Goal: Information Seeking & Learning: Learn about a topic

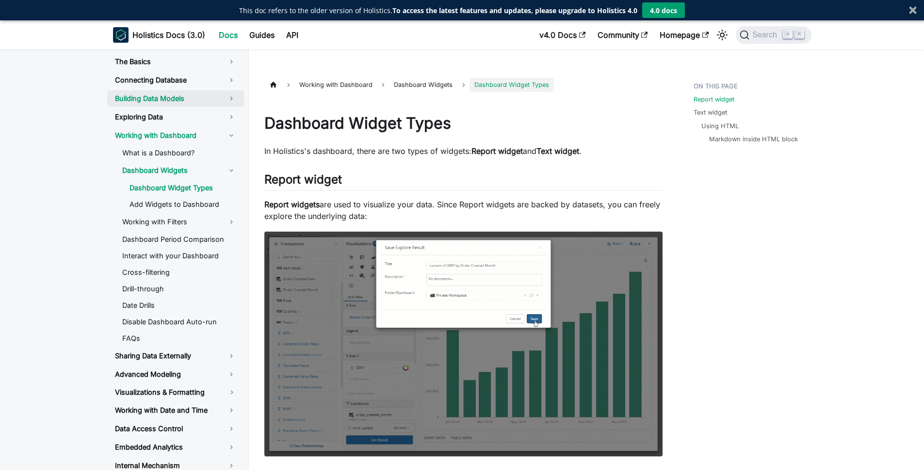
click at [201, 101] on link "Building Data Models" at bounding box center [175, 98] width 137 height 16
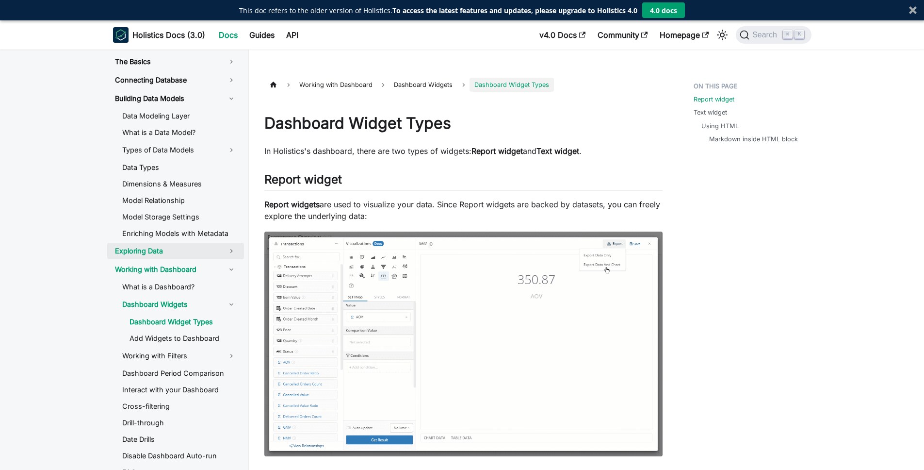
click at [152, 253] on link "Exploring Data" at bounding box center [175, 251] width 137 height 16
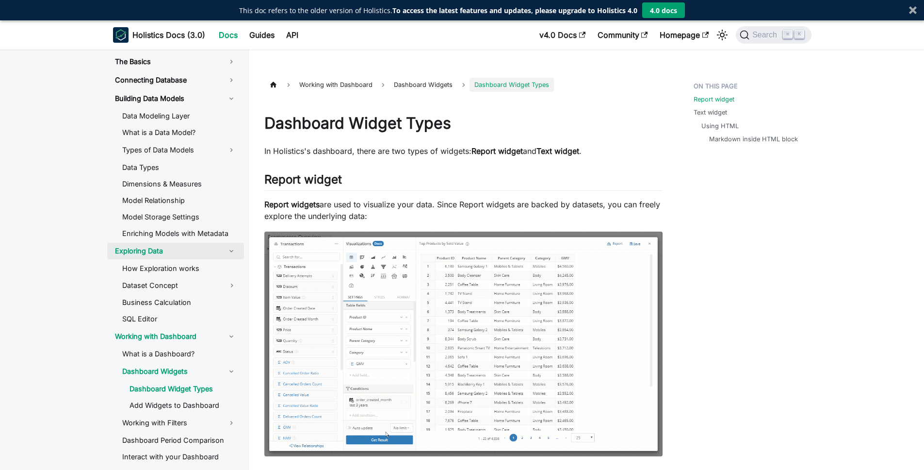
click at [151, 248] on link "Exploring Data" at bounding box center [175, 251] width 137 height 16
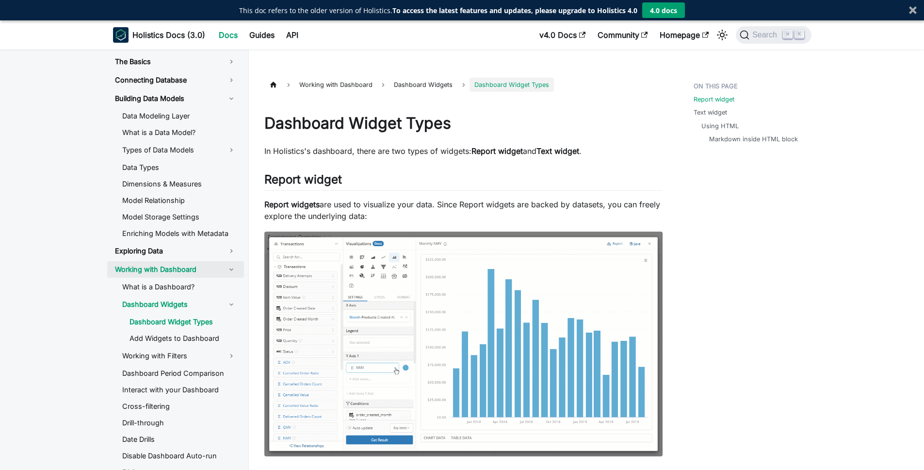
click at [147, 264] on link "Working with Dashboard" at bounding box center [175, 269] width 137 height 16
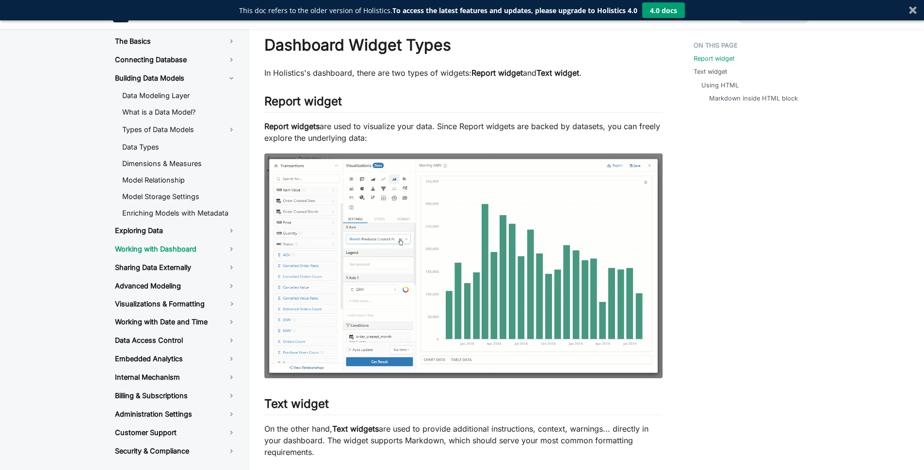
scroll to position [80, 0]
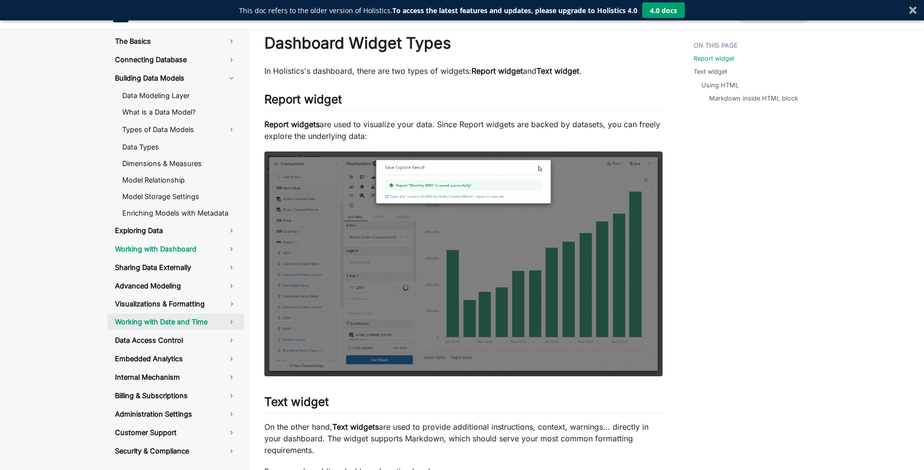
click at [182, 317] on link "Working with Date and Time" at bounding box center [175, 321] width 137 height 16
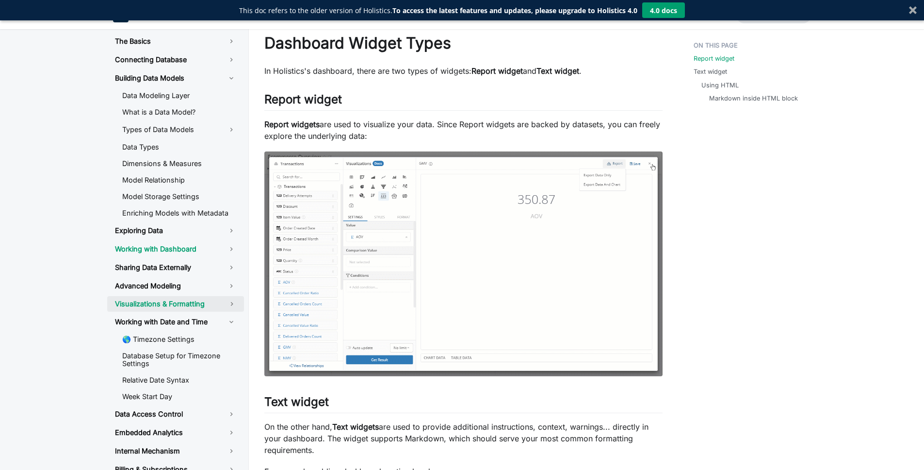
click at [181, 305] on link "Visualizations & Formatting" at bounding box center [163, 304] width 113 height 16
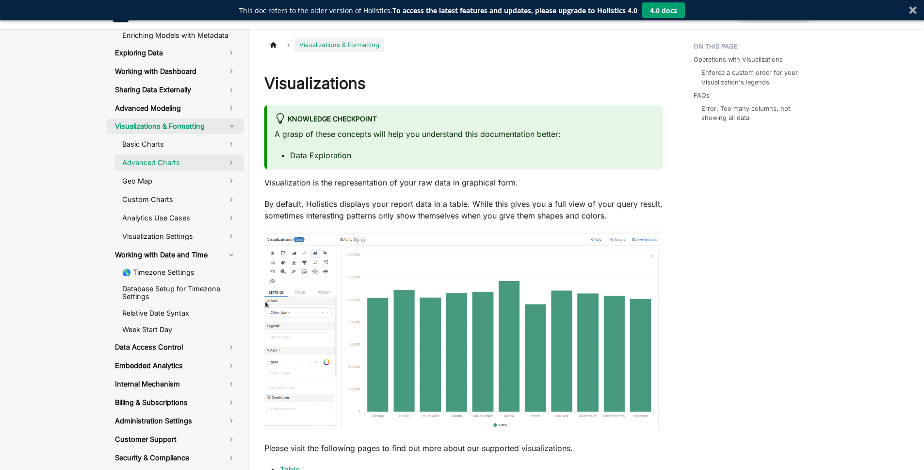
scroll to position [40, 0]
click at [179, 370] on link "Embedded Analytics" at bounding box center [175, 365] width 137 height 16
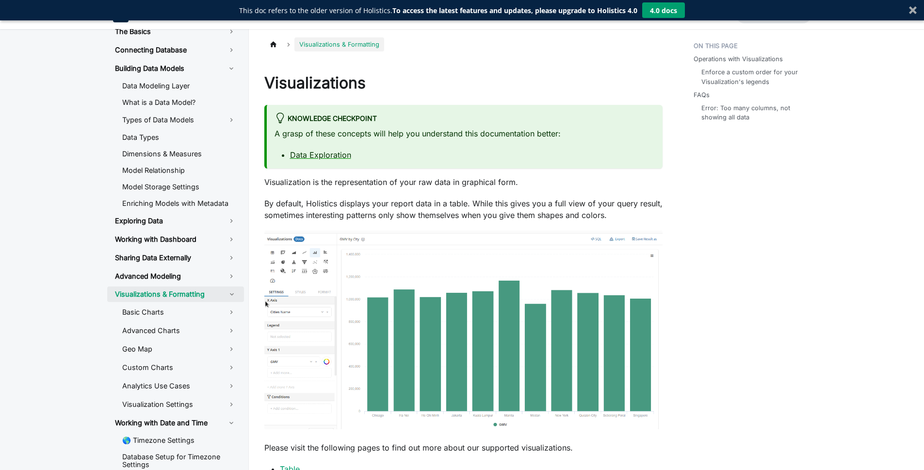
scroll to position [8, 0]
